Goal: Navigation & Orientation: Understand site structure

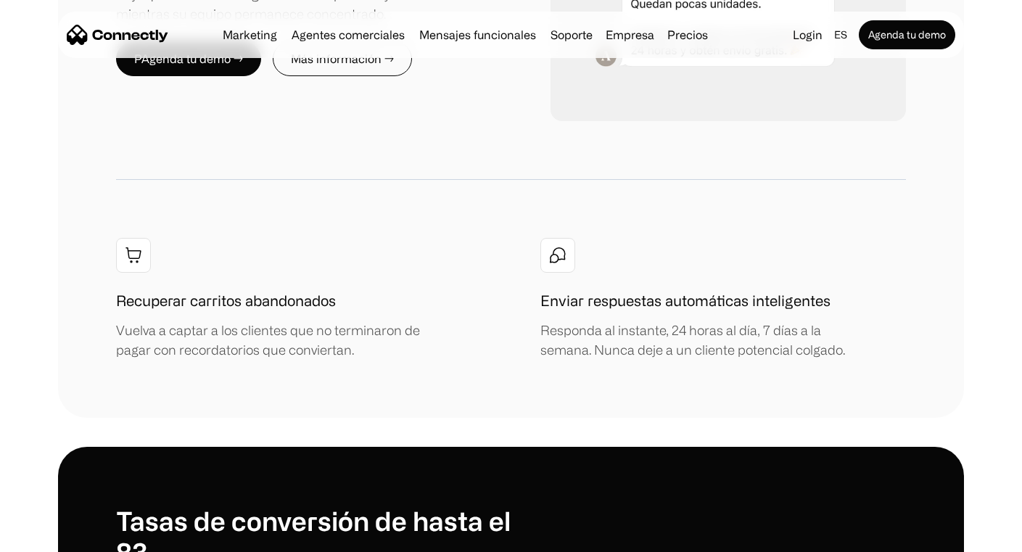
scroll to position [1757, 0]
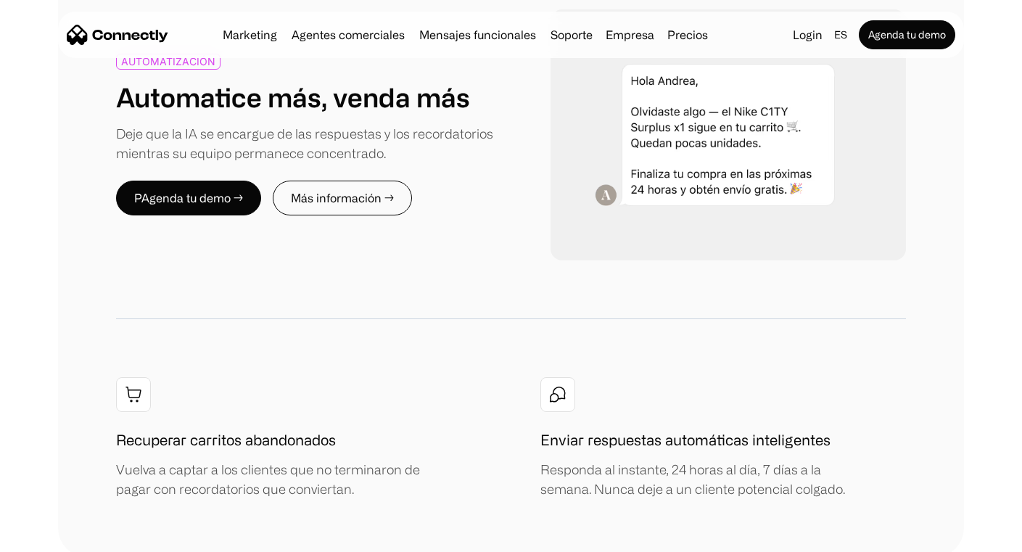
click at [232, 41] on div "Marketing Agentes comerciales Mensajes funcionales Soporte Empresa Sobre Nosotr…" at bounding box center [465, 35] width 497 height 20
click at [260, 26] on div "Marketing Agentes comerciales Mensajes funcionales Soporte Empresa Sobre Nosotr…" at bounding box center [465, 35] width 497 height 20
click at [260, 33] on link "Marketing" at bounding box center [250, 35] width 66 height 12
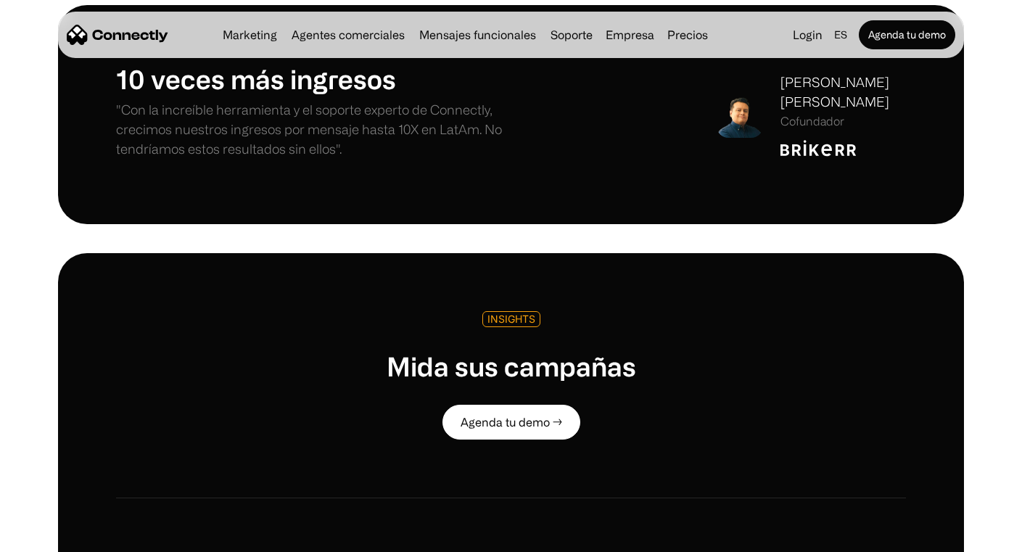
scroll to position [3551, 0]
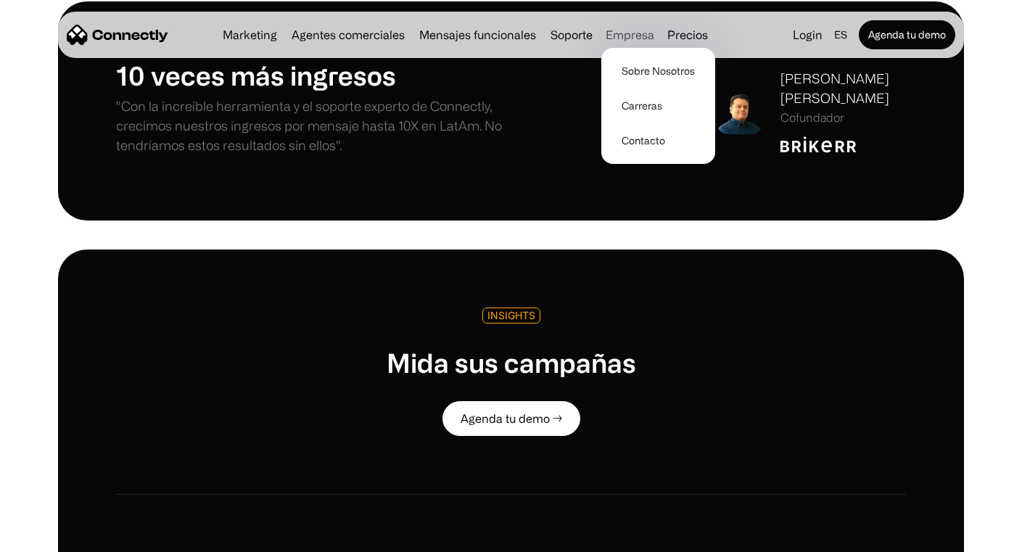
click at [644, 37] on div "Empresa" at bounding box center [630, 35] width 49 height 20
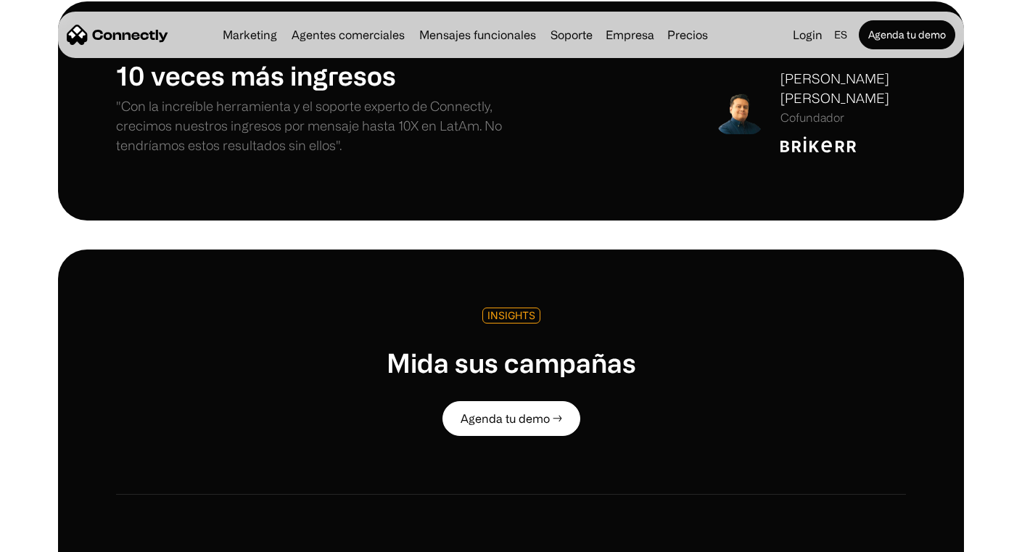
click at [640, 46] on nav "Marketing Agentes comerciales Mensajes funcionales Soporte Empresa Sobre Nosotr…" at bounding box center [511, 34] width 889 height 29
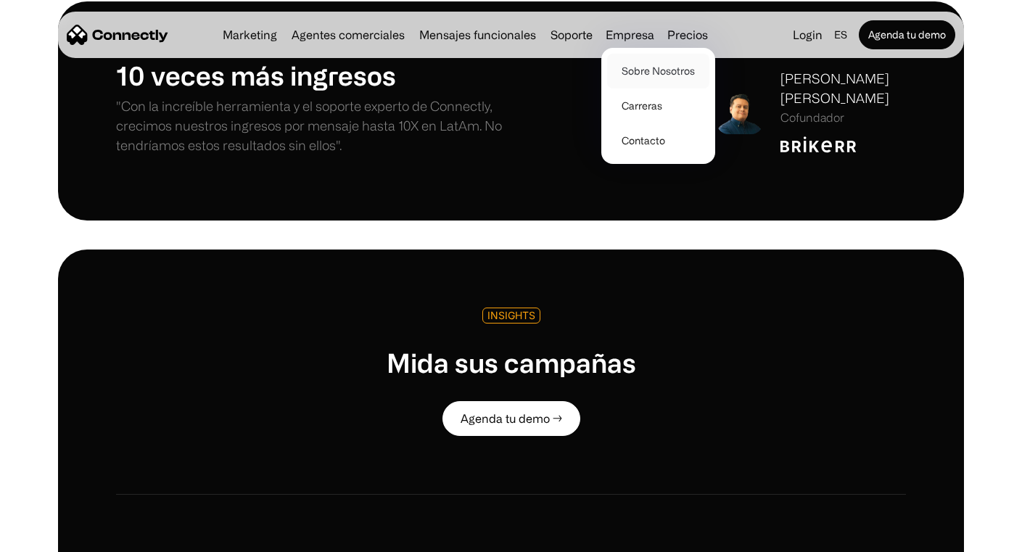
click at [640, 72] on link "Sobre Nosotros" at bounding box center [658, 71] width 102 height 35
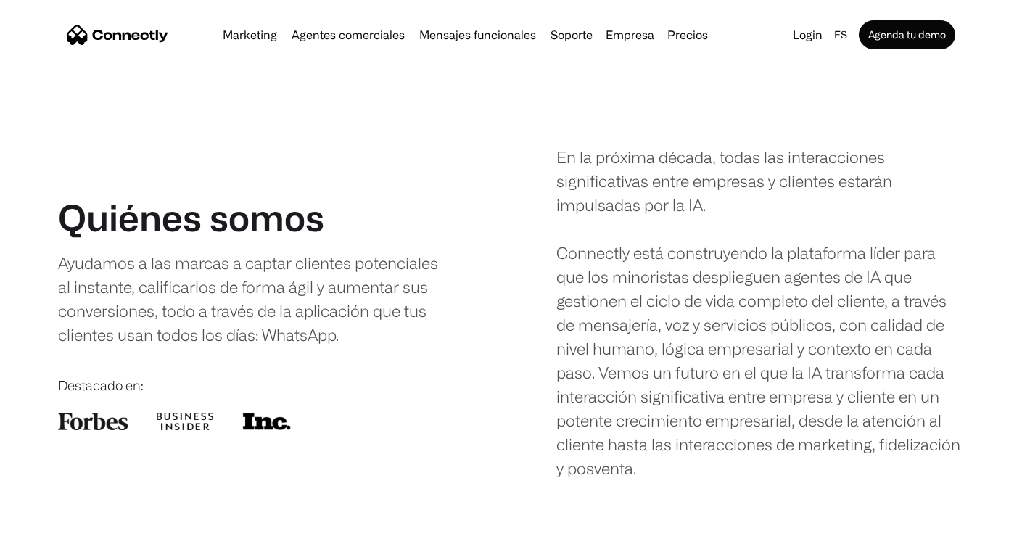
click at [125, 33] on img "home" at bounding box center [118, 35] width 102 height 20
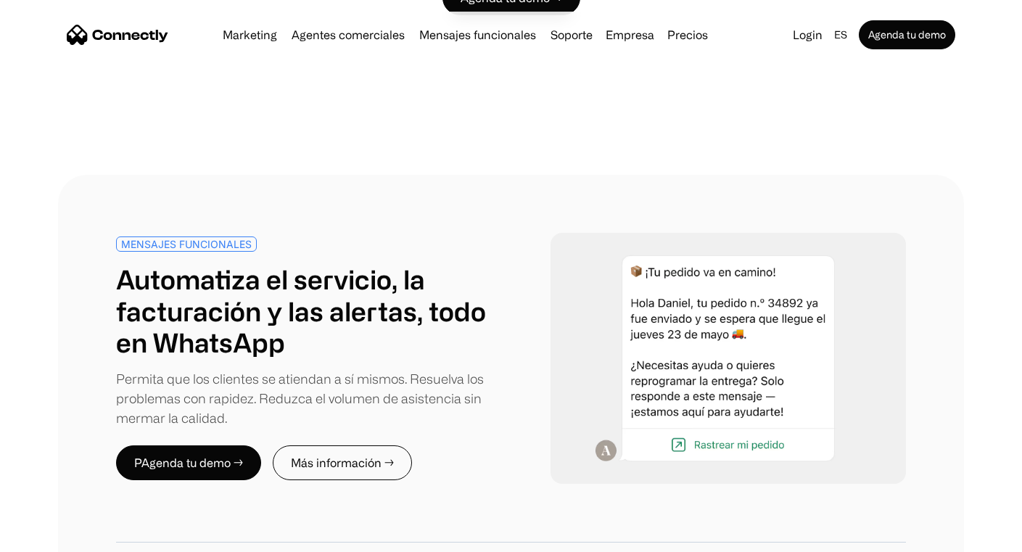
scroll to position [5306, 0]
click at [432, 358] on div "MENSAJES FUNCIONALES Automatiza el servicio, la facturación y las alertas, todo…" at bounding box center [313, 359] width 395 height 244
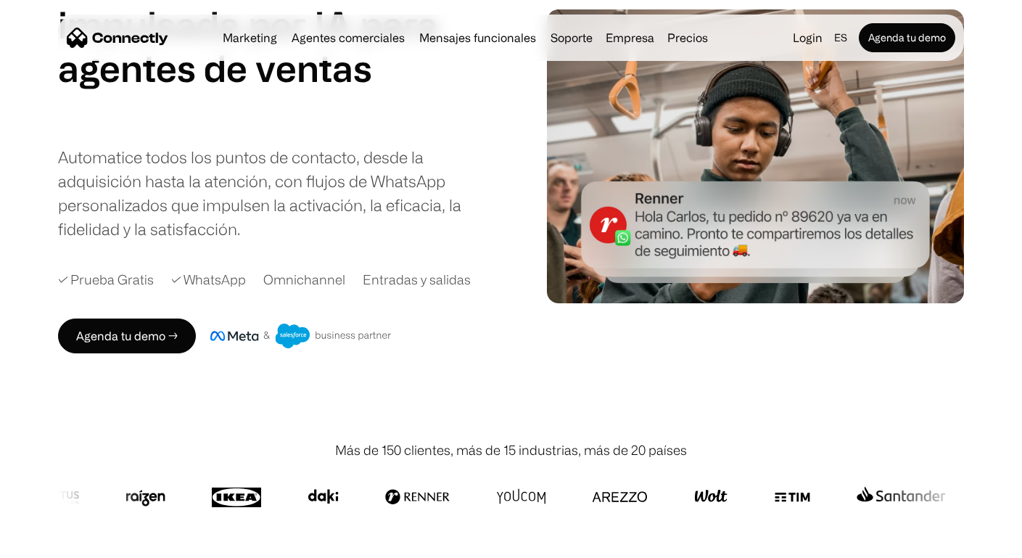
scroll to position [0, 0]
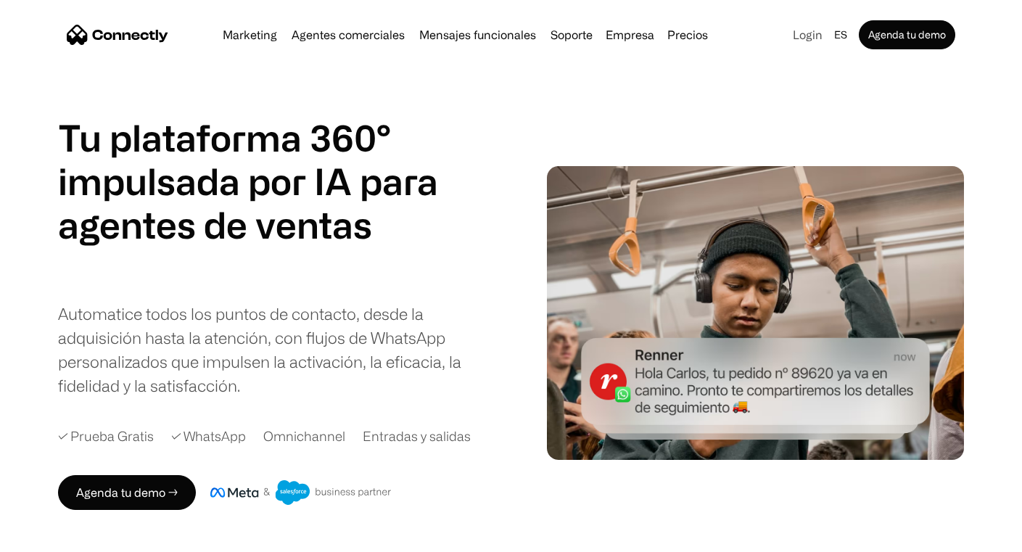
click at [813, 35] on link "Login" at bounding box center [807, 35] width 41 height 20
